Goal: Find specific page/section: Find specific page/section

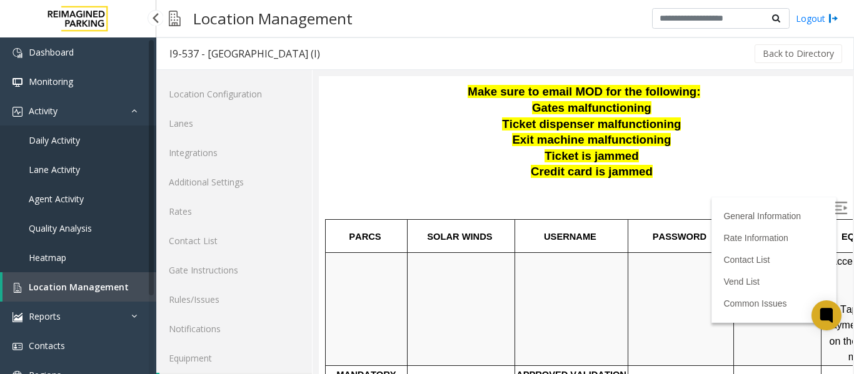
scroll to position [38, 0]
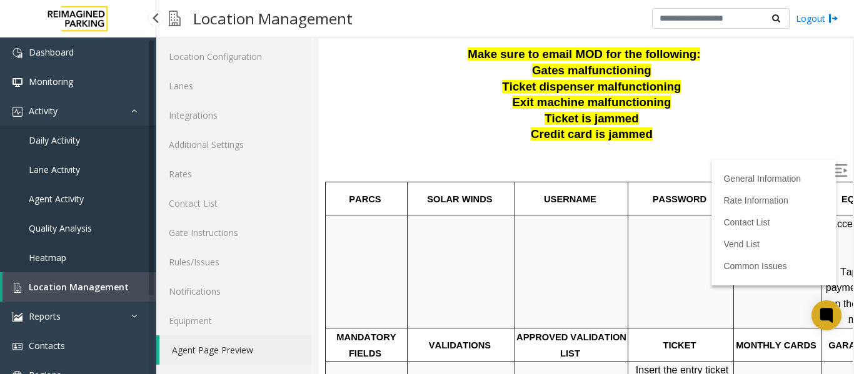
click at [64, 287] on span "Location Management" at bounding box center [79, 287] width 100 height 12
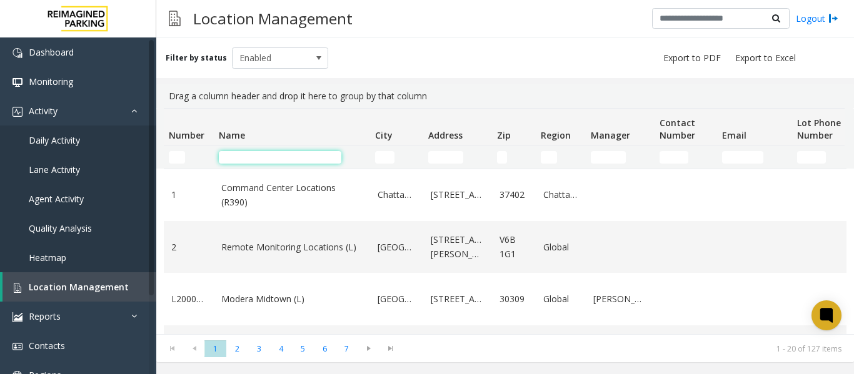
click at [235, 154] on input "Name Filter" at bounding box center [280, 157] width 123 height 13
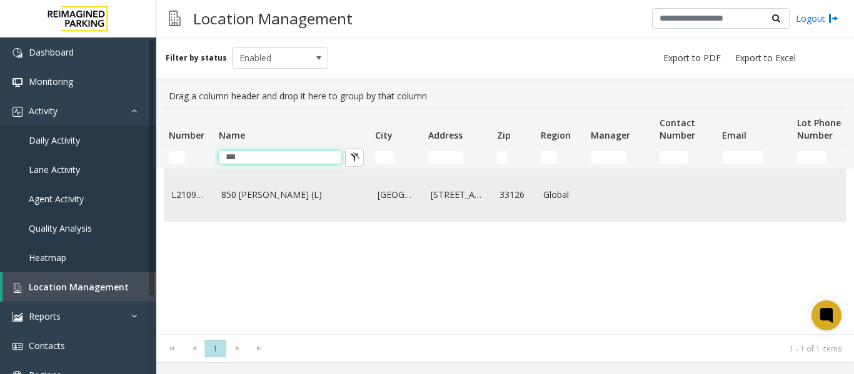
type input "***"
click at [267, 202] on link "850 [PERSON_NAME] (L)" at bounding box center [291, 195] width 141 height 14
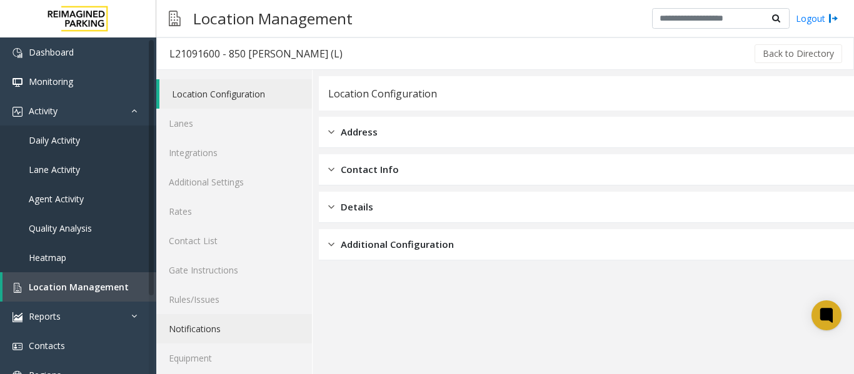
scroll to position [38, 0]
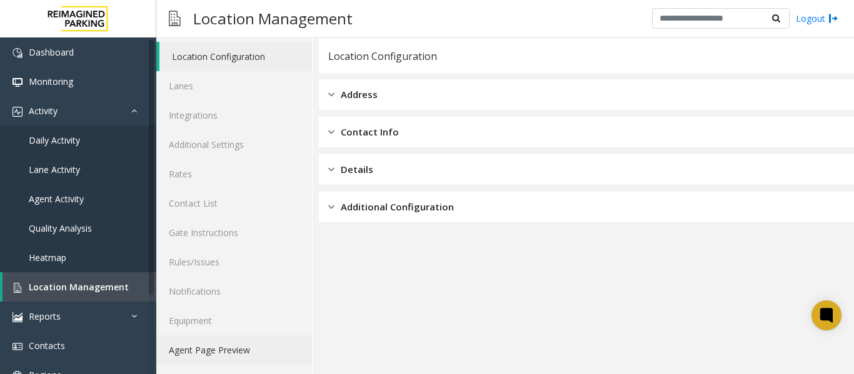
click at [208, 348] on link "Agent Page Preview" at bounding box center [234, 350] width 156 height 29
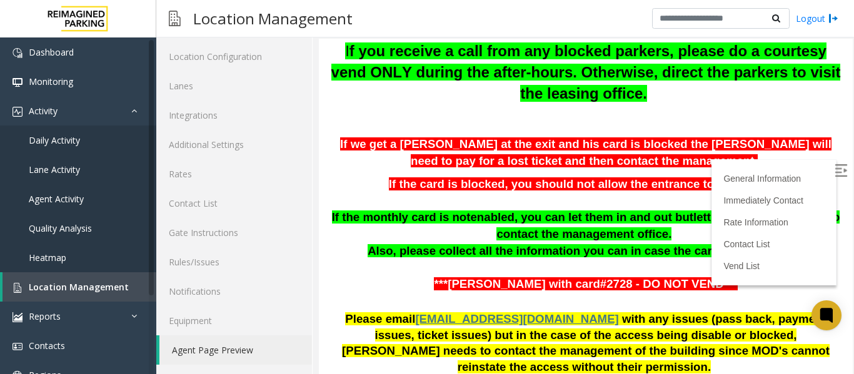
scroll to position [375, 0]
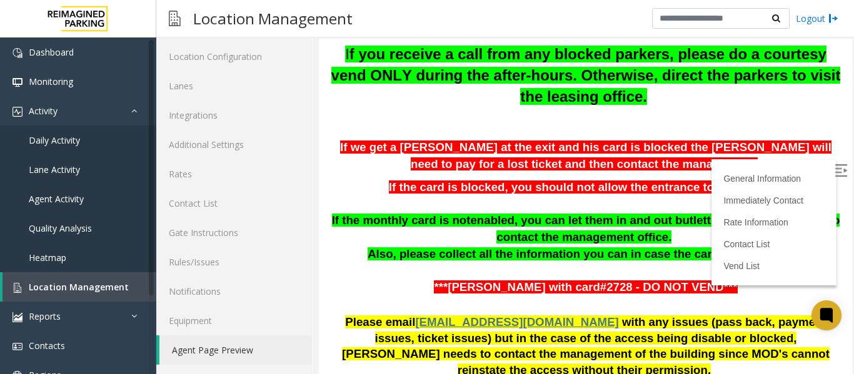
click at [835, 168] on img at bounding box center [841, 170] width 13 height 13
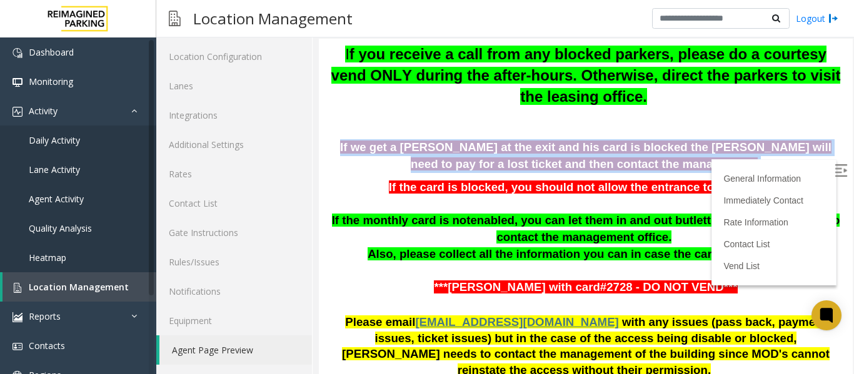
drag, startPoint x: 329, startPoint y: 119, endPoint x: 750, endPoint y: 150, distance: 422.4
click at [750, 150] on p "If we get a [PERSON_NAME] at the exit and his card is blocked the [PERSON_NAME]…" at bounding box center [585, 155] width 515 height 33
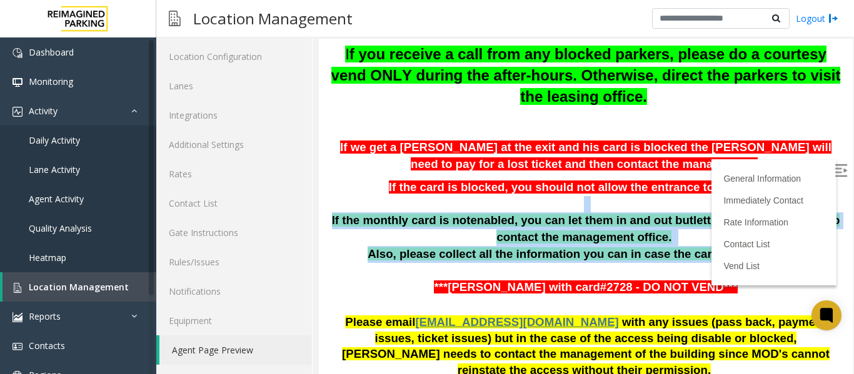
drag, startPoint x: 336, startPoint y: 188, endPoint x: 730, endPoint y: 238, distance: 397.6
click at [730, 238] on div "Updated by [PERSON_NAME] - [DATE]. If customers cannot be found as monthly park…" at bounding box center [585, 48] width 515 height 534
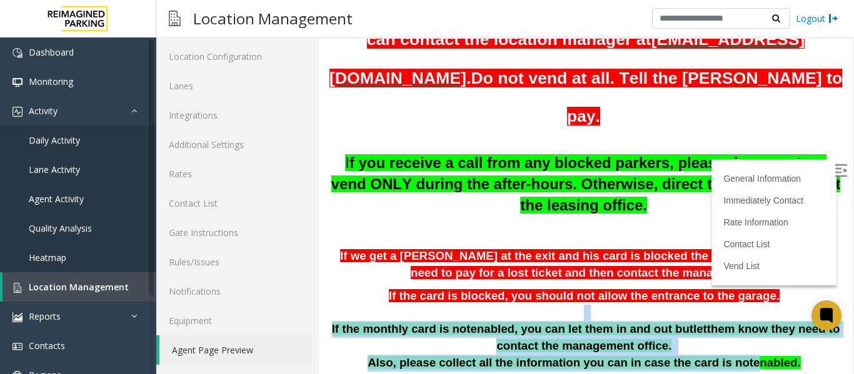
scroll to position [250, 0]
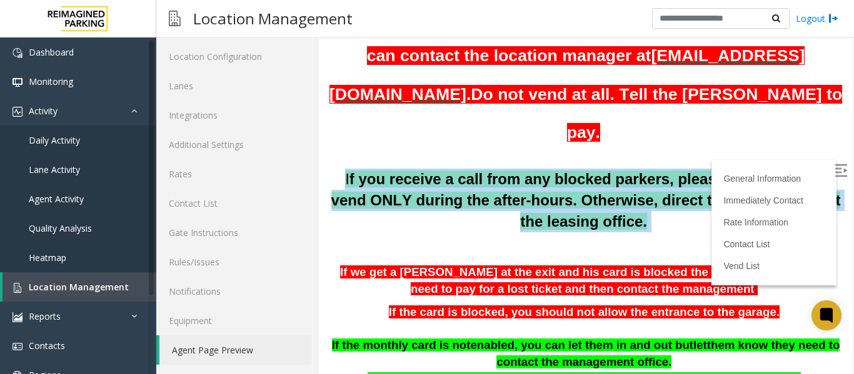
drag, startPoint x: 818, startPoint y: 212, endPoint x: 329, endPoint y: 179, distance: 489.9
click at [329, 179] on div "Updated by [PERSON_NAME] - [DATE]. If customers cannot be found as monthly park…" at bounding box center [585, 173] width 515 height 534
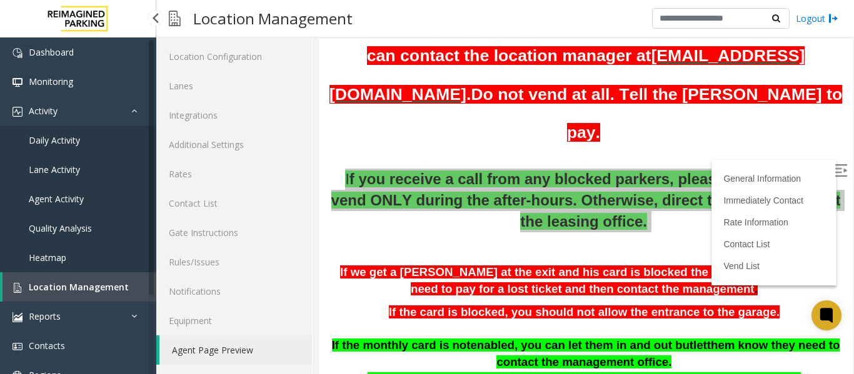
click at [59, 294] on link "Location Management" at bounding box center [80, 287] width 154 height 29
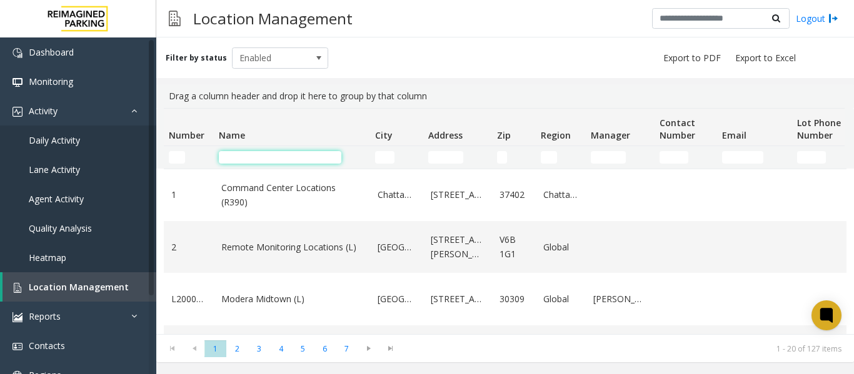
click at [245, 155] on input "Name Filter" at bounding box center [280, 157] width 123 height 13
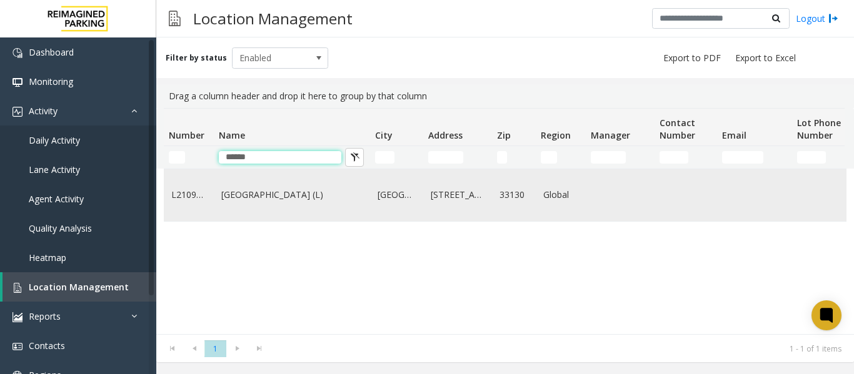
type input "******"
click at [251, 192] on link "[GEOGRAPHIC_DATA] (L)" at bounding box center [291, 195] width 141 height 14
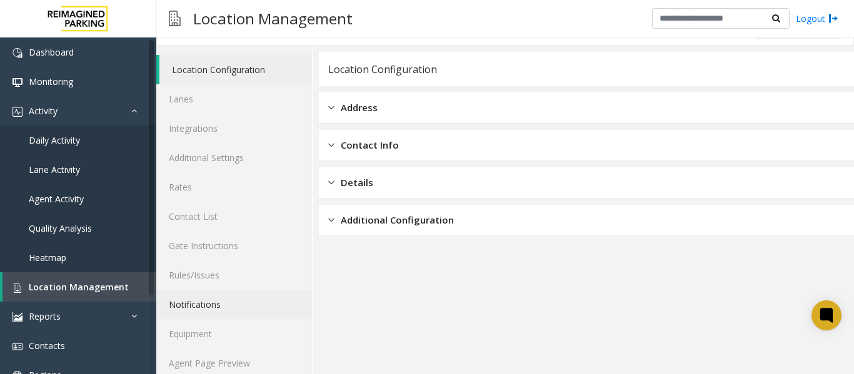
scroll to position [38, 0]
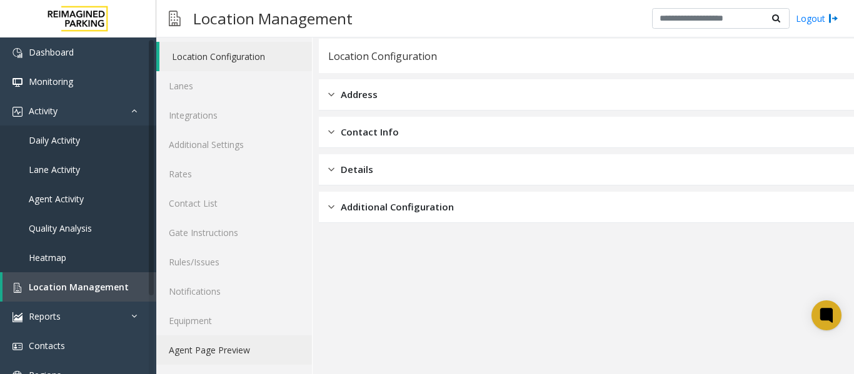
click at [216, 342] on link "Agent Page Preview" at bounding box center [234, 350] width 156 height 29
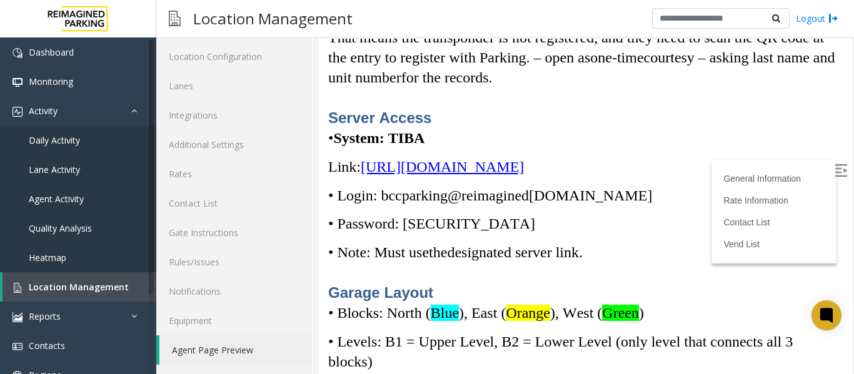
scroll to position [3829, 0]
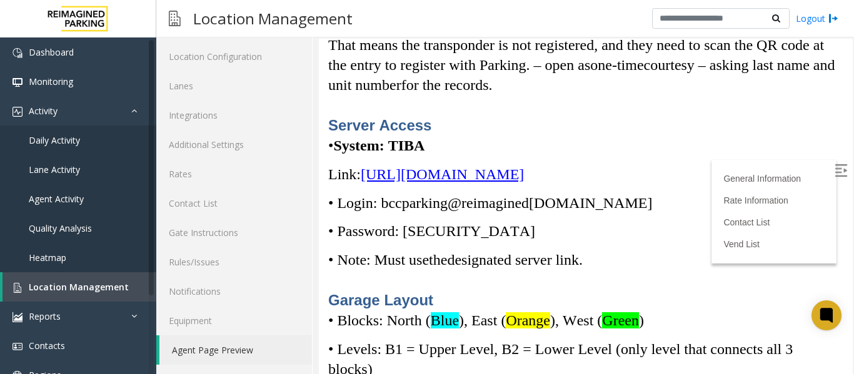
click at [835, 168] on img at bounding box center [841, 170] width 13 height 13
click at [465, 183] on span "[URL][DOMAIN_NAME]" at bounding box center [442, 174] width 163 height 16
click at [76, 286] on span "Location Management" at bounding box center [79, 287] width 100 height 12
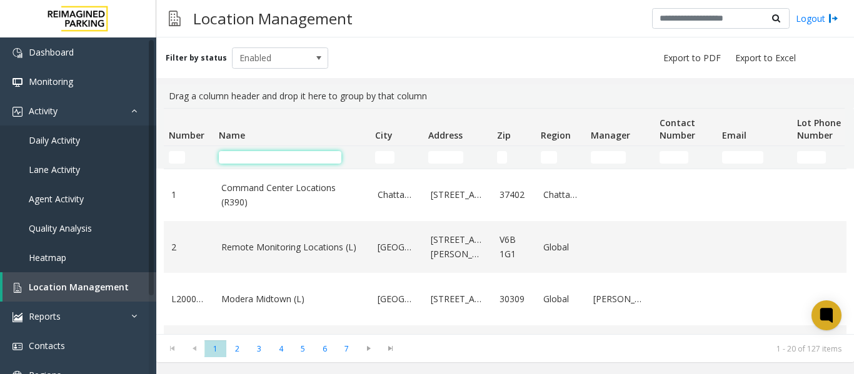
click at [236, 158] on input "Name Filter" at bounding box center [280, 157] width 123 height 13
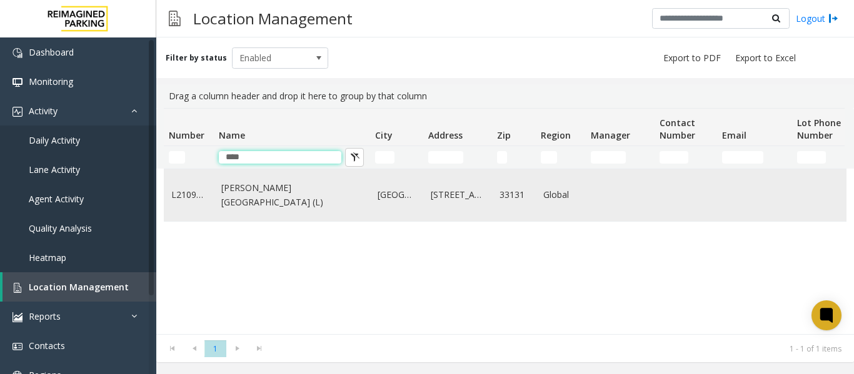
type input "****"
click at [246, 206] on td "[PERSON_NAME][GEOGRAPHIC_DATA] (L)" at bounding box center [292, 195] width 156 height 52
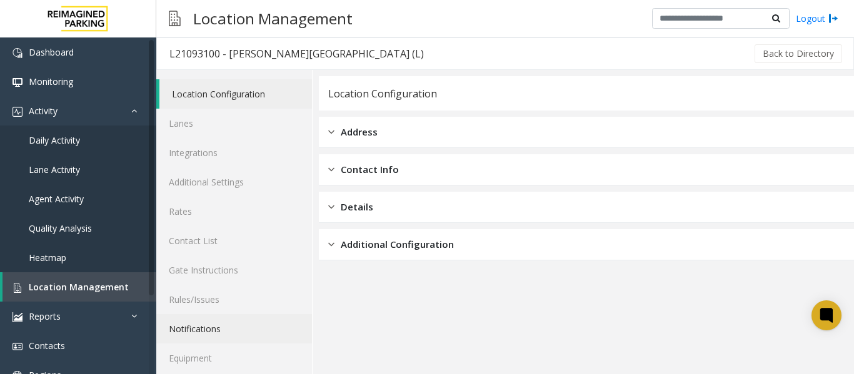
scroll to position [38, 0]
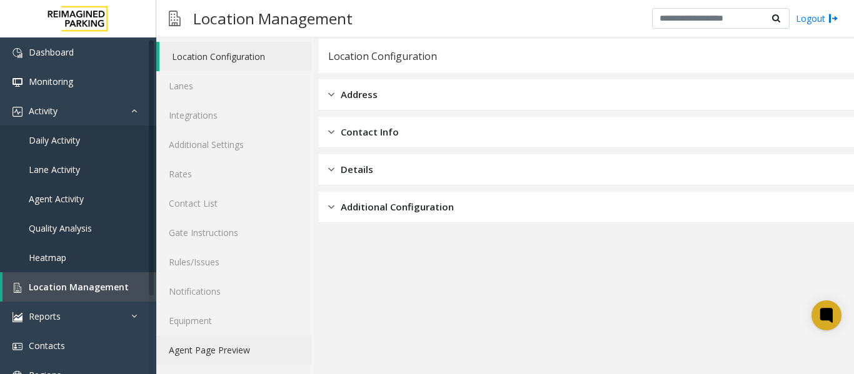
click at [213, 351] on link "Agent Page Preview" at bounding box center [234, 350] width 156 height 29
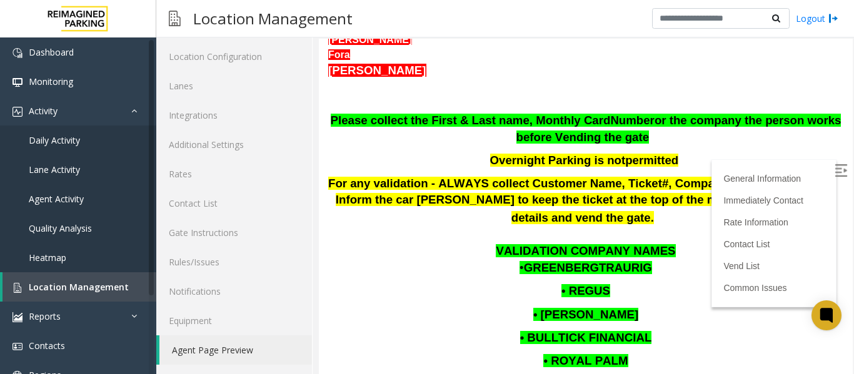
scroll to position [63, 0]
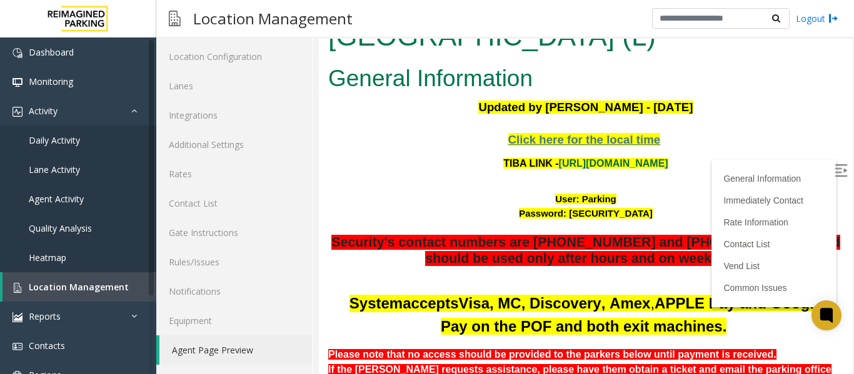
click at [592, 158] on link "[URL][DOMAIN_NAME]" at bounding box center [613, 163] width 109 height 11
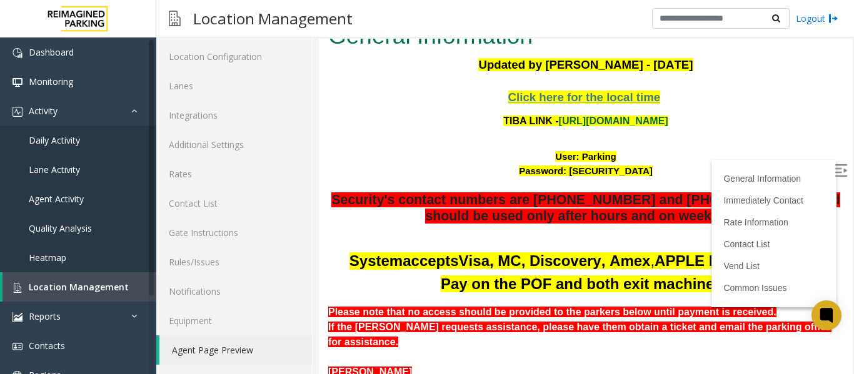
scroll to position [125, 0]
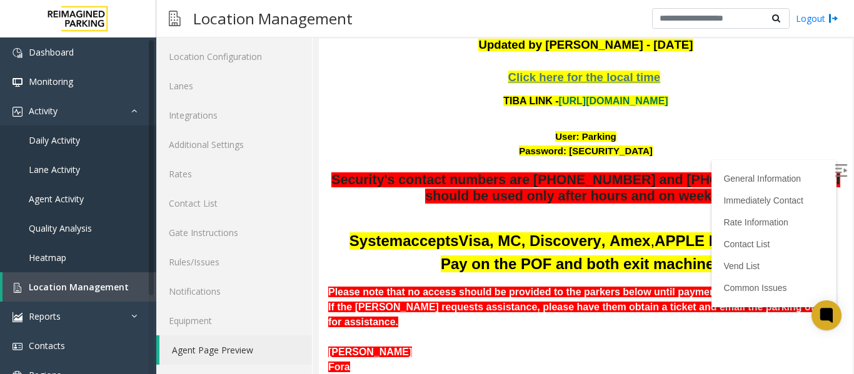
click at [835, 166] on img at bounding box center [841, 170] width 13 height 13
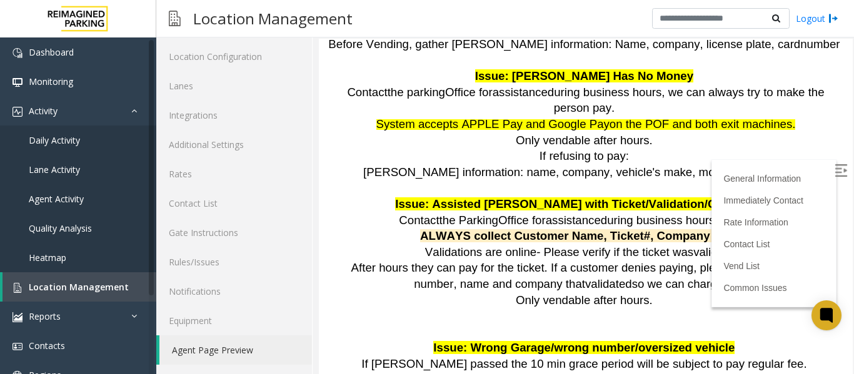
scroll to position [1375, 0]
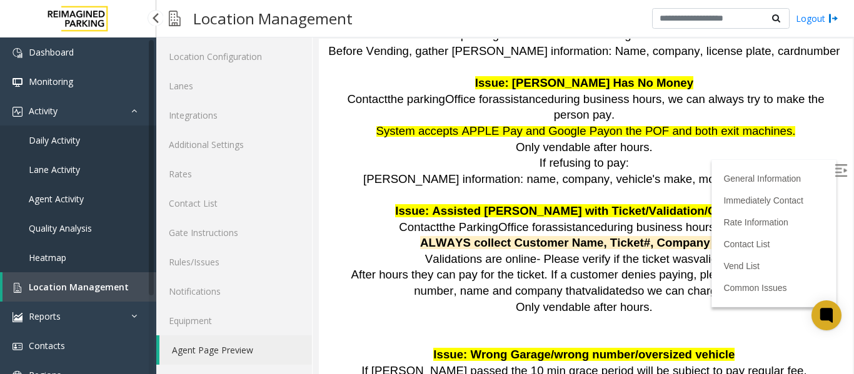
click at [81, 291] on span "Location Management" at bounding box center [79, 287] width 100 height 12
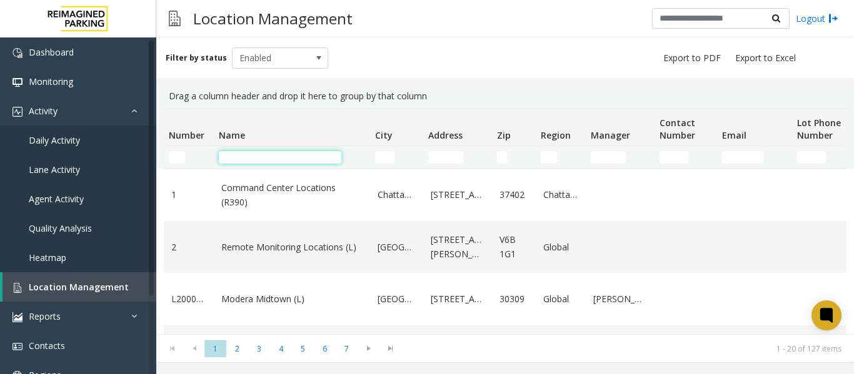
click at [245, 161] on input "Name Filter" at bounding box center [280, 157] width 123 height 13
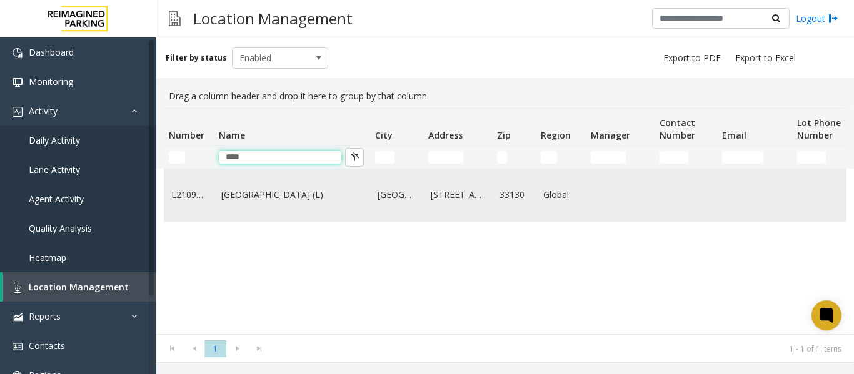
type input "****"
click at [247, 195] on link "[GEOGRAPHIC_DATA] (L)" at bounding box center [291, 195] width 141 height 14
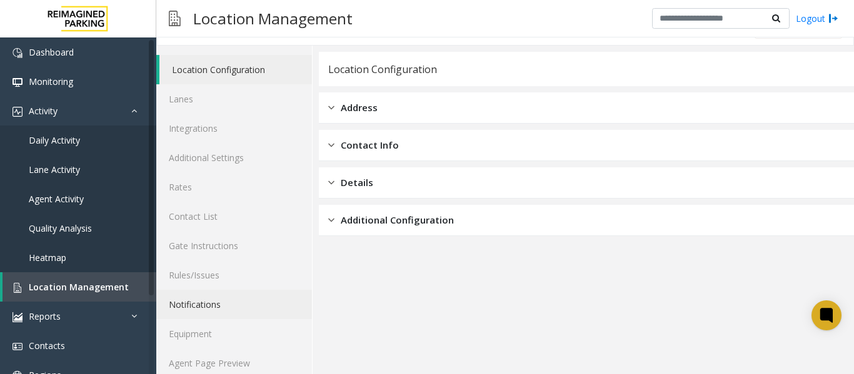
scroll to position [38, 0]
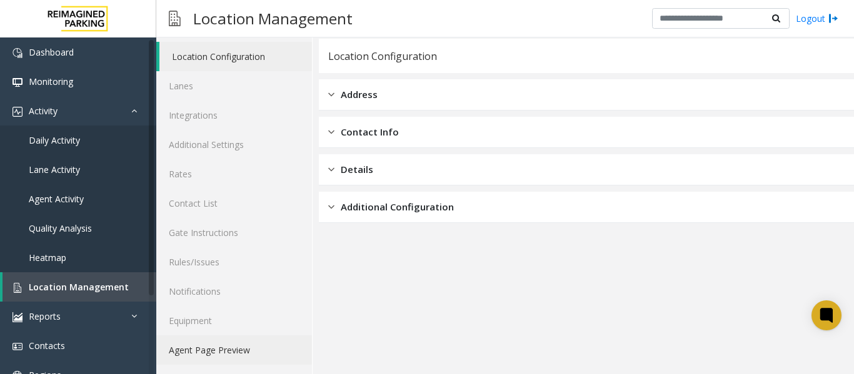
click at [211, 346] on link "Agent Page Preview" at bounding box center [234, 350] width 156 height 29
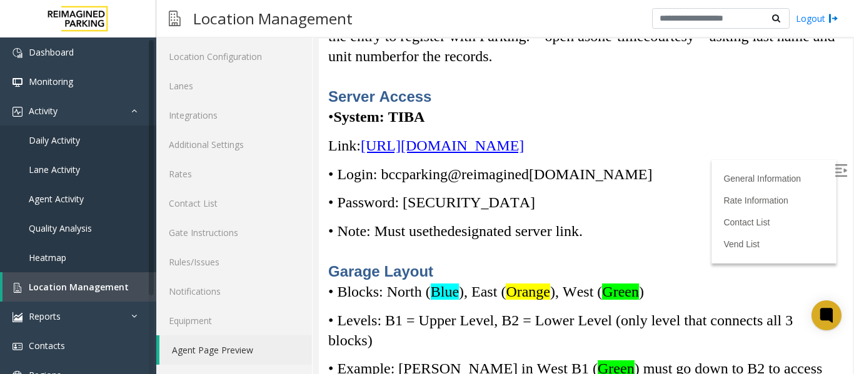
scroll to position [3813, 0]
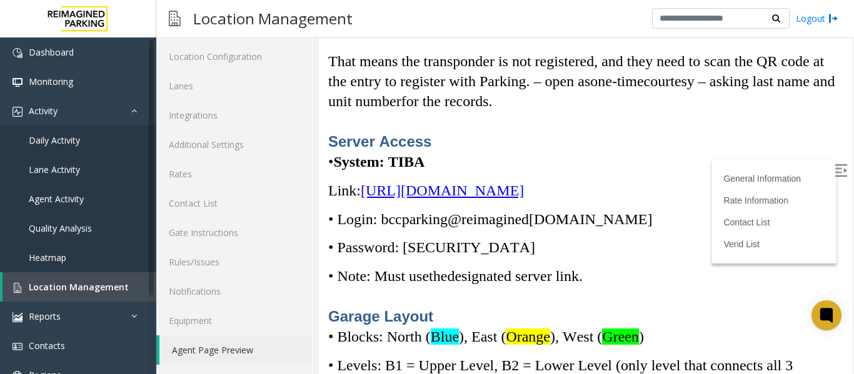
click at [508, 199] on span "[URL][DOMAIN_NAME]" at bounding box center [442, 191] width 163 height 16
click at [524, 199] on span "[URL][DOMAIN_NAME]" at bounding box center [442, 191] width 163 height 16
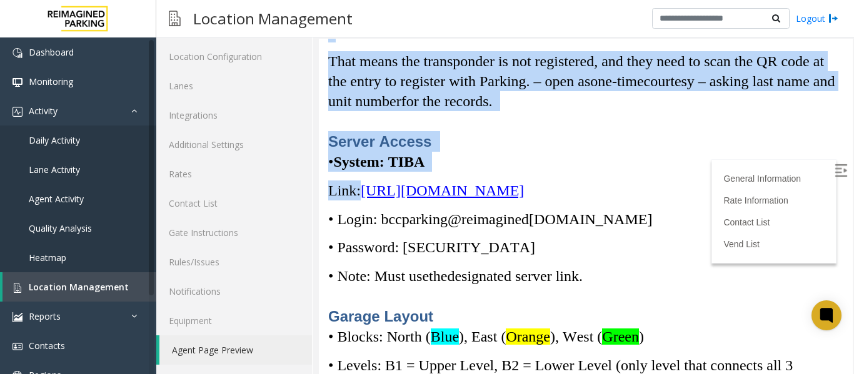
drag, startPoint x: 361, startPoint y: 208, endPoint x: 888, endPoint y: 220, distance: 527.1
click at [835, 176] on img at bounding box center [841, 170] width 13 height 13
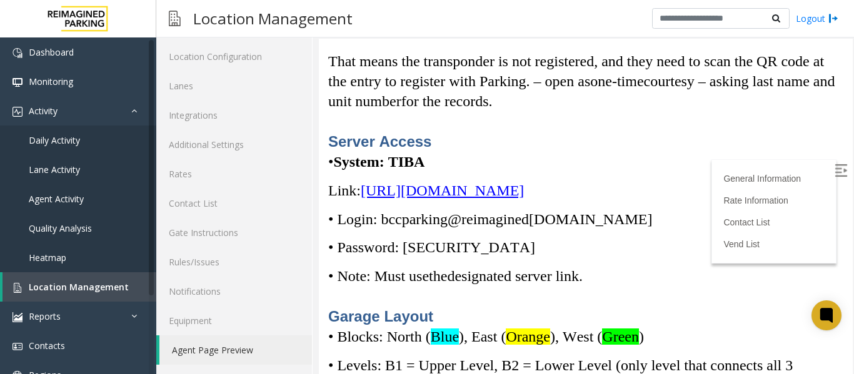
click at [702, 279] on div "Unit owner – No car on loop error- Ask and record the Last N ame and Unit numbe…" at bounding box center [585, 174] width 515 height 653
copy p "[URL][DOMAIN_NAME]"
drag, startPoint x: 363, startPoint y: 208, endPoint x: 830, endPoint y: 215, distance: 467.0
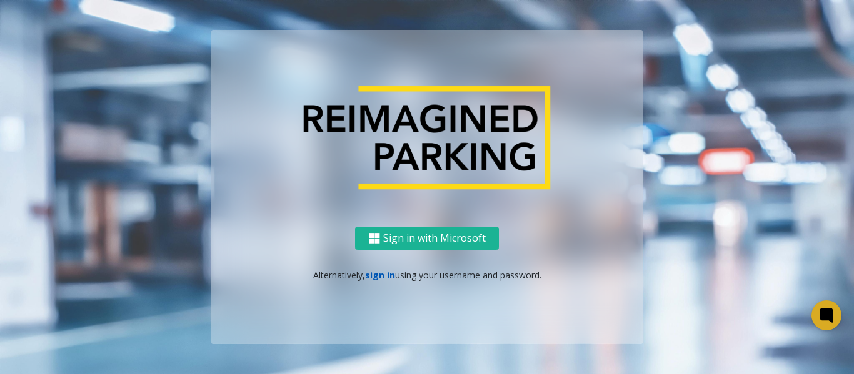
click at [378, 276] on link "sign in" at bounding box center [380, 275] width 30 height 12
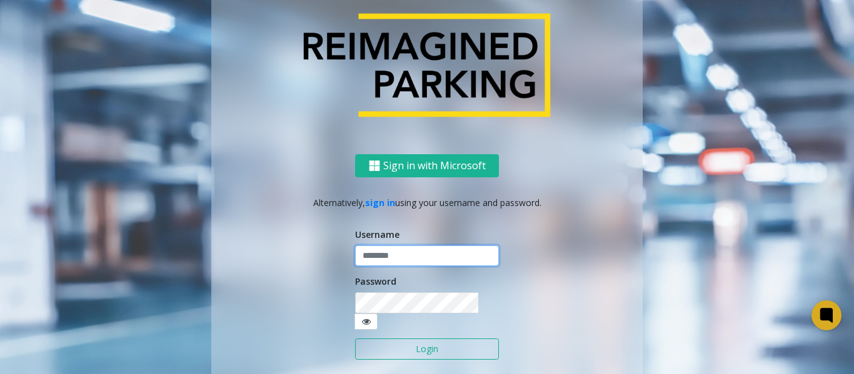
type input "*******"
click at [404, 344] on button "Login" at bounding box center [427, 349] width 144 height 21
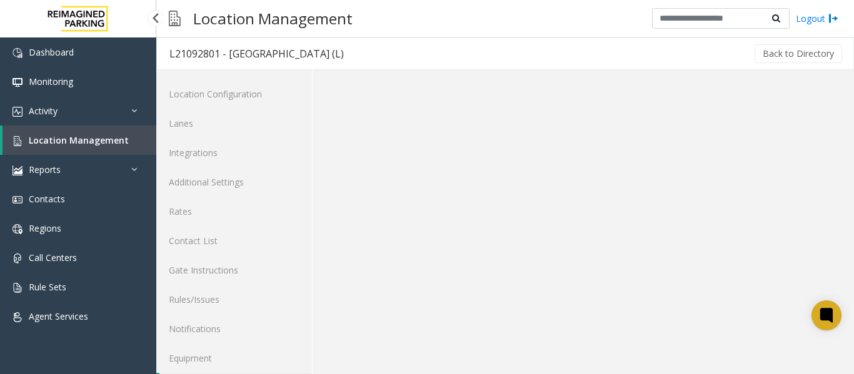
click at [76, 142] on span "Location Management" at bounding box center [79, 140] width 100 height 12
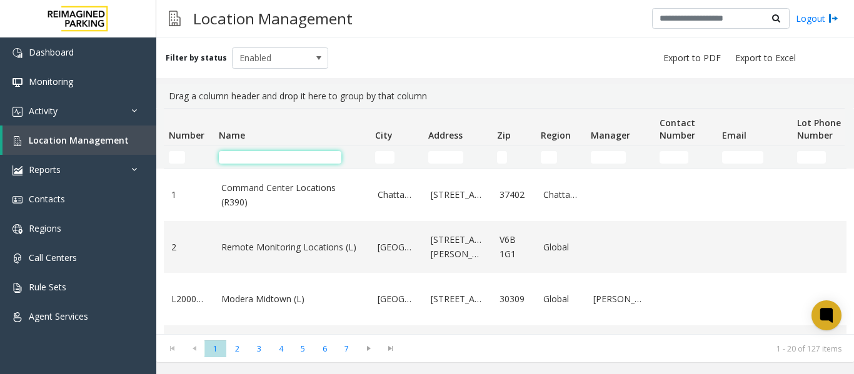
click at [266, 159] on input "Name Filter" at bounding box center [280, 157] width 123 height 13
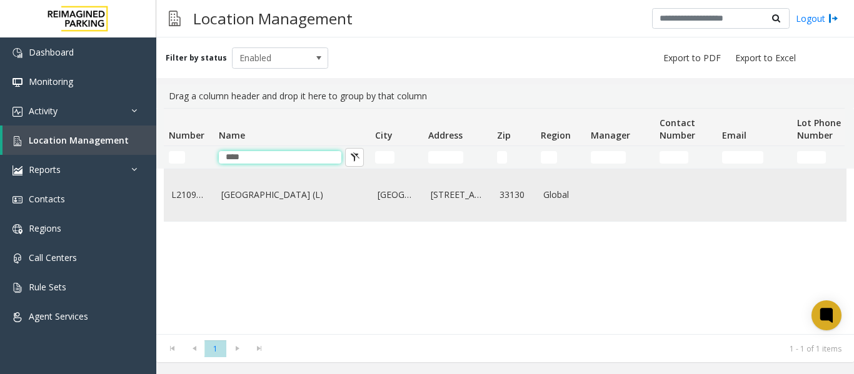
type input "****"
click at [266, 191] on link "[GEOGRAPHIC_DATA] (L)" at bounding box center [291, 195] width 141 height 14
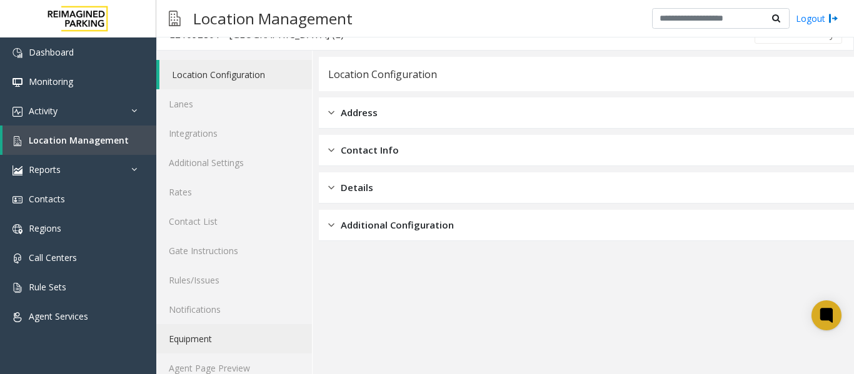
scroll to position [38, 0]
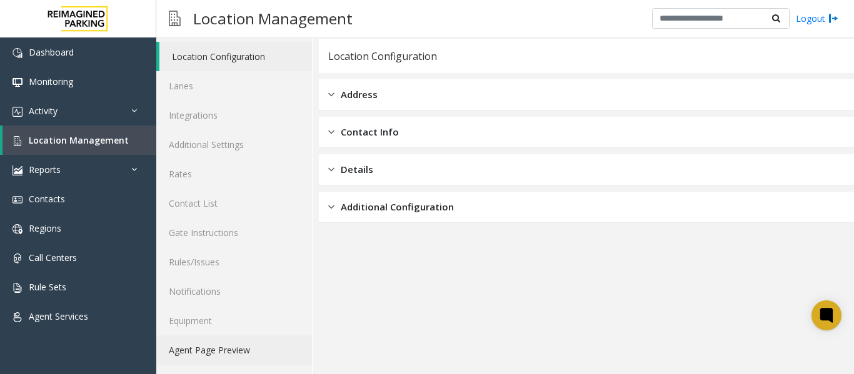
click at [200, 351] on link "Agent Page Preview" at bounding box center [234, 350] width 156 height 29
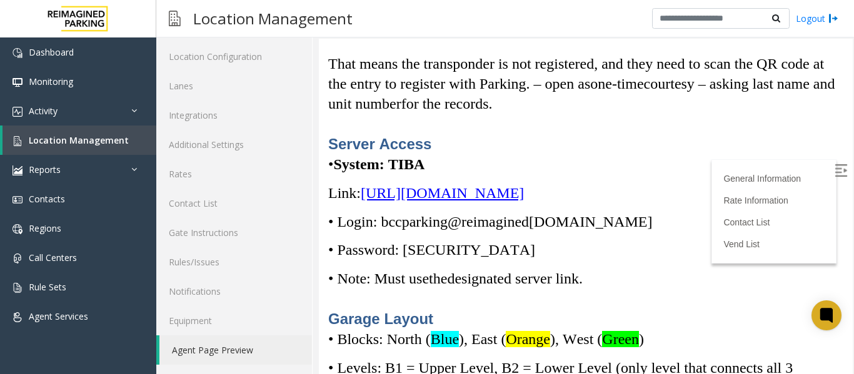
scroll to position [3813, 0]
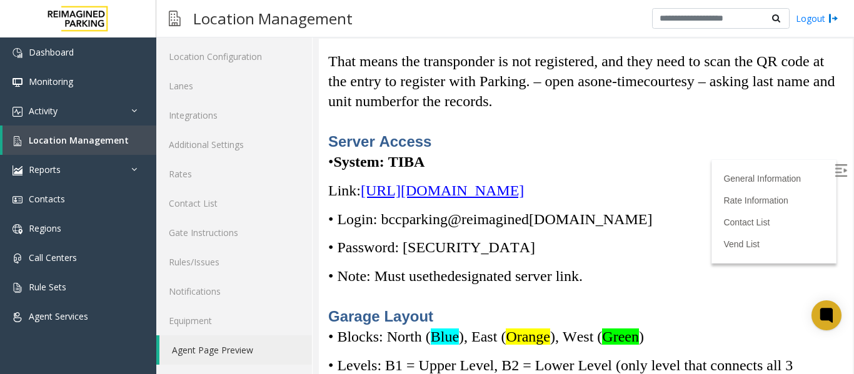
click at [524, 199] on span "[URL][DOMAIN_NAME]" at bounding box center [442, 191] width 163 height 16
click at [90, 141] on span "Location Management" at bounding box center [79, 140] width 100 height 12
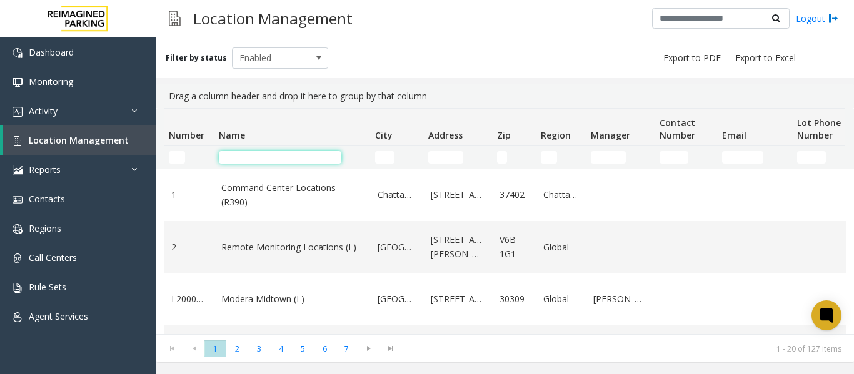
click at [264, 156] on input "Name Filter" at bounding box center [280, 157] width 123 height 13
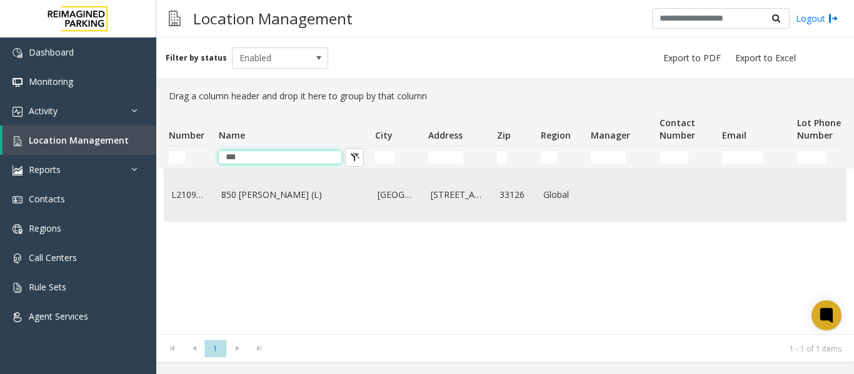
type input "***"
click at [271, 198] on link "850 [PERSON_NAME] (L)" at bounding box center [291, 195] width 141 height 14
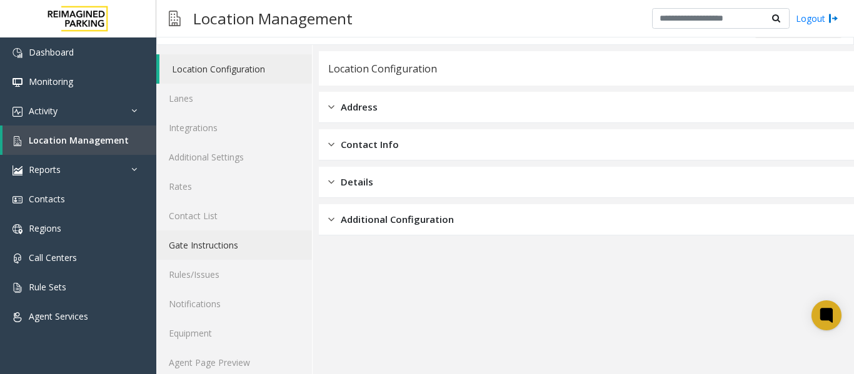
scroll to position [38, 0]
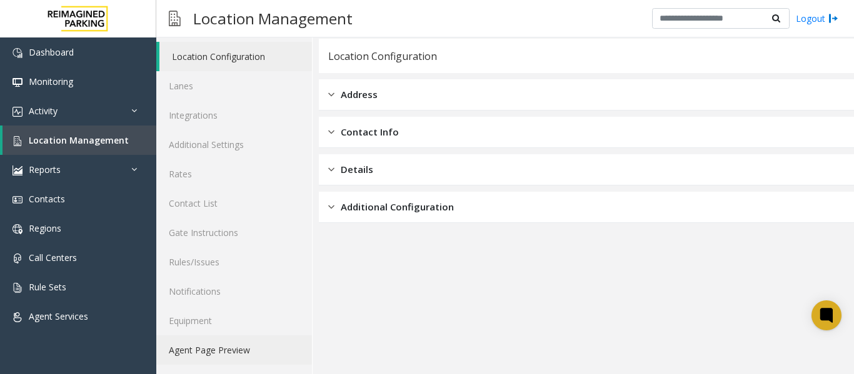
click at [228, 347] on link "Agent Page Preview" at bounding box center [234, 350] width 156 height 29
